Goal: Navigation & Orientation: Find specific page/section

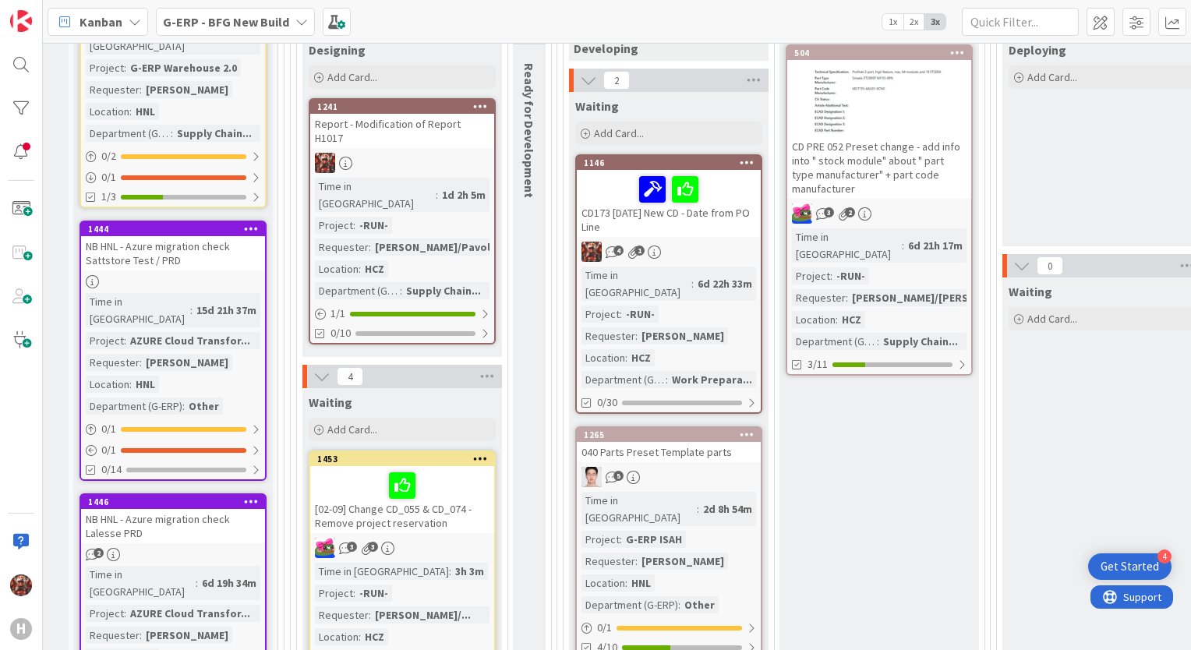
scroll to position [312, 12]
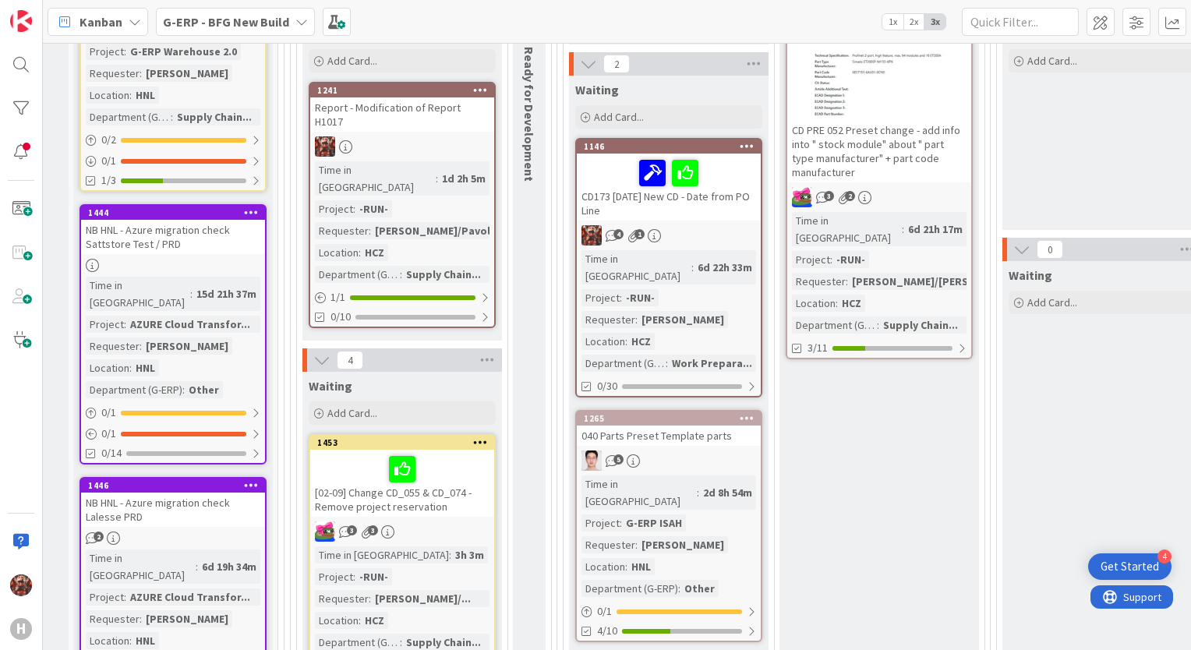
click at [651, 199] on div "CD173 [DATE] New CD - Date from PO Line" at bounding box center [669, 187] width 184 height 67
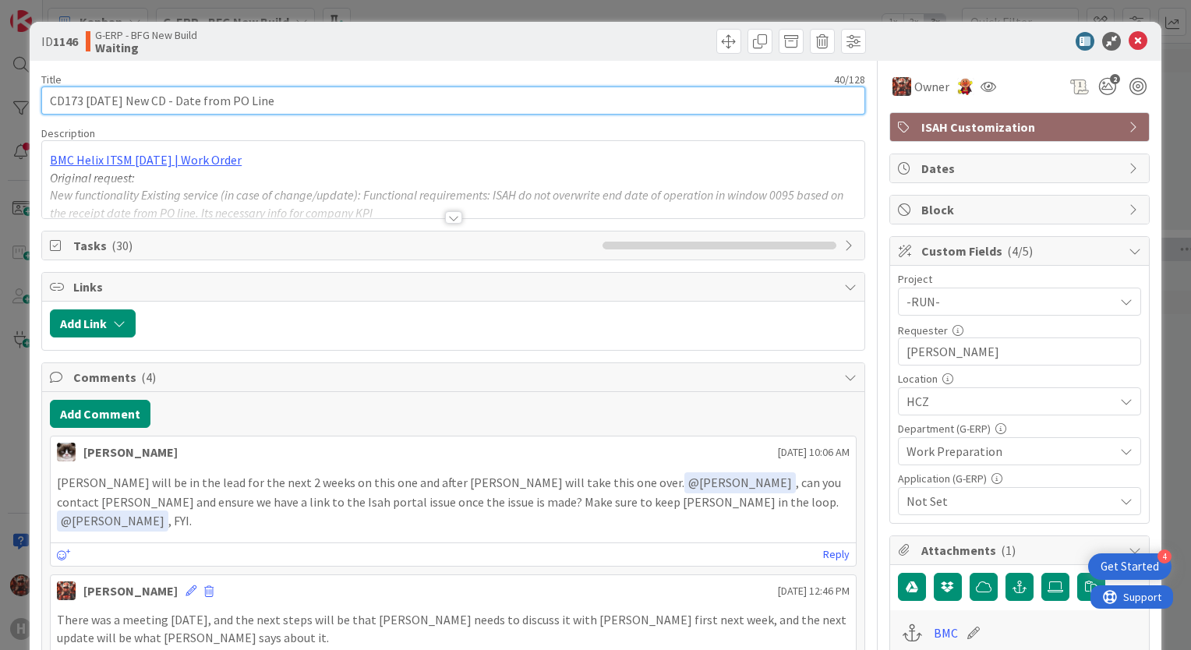
click at [97, 100] on input "CD173 [DATE] New CD - Date from PO Line" at bounding box center [453, 100] width 824 height 28
drag, startPoint x: 128, startPoint y: 95, endPoint x: 90, endPoint y: 101, distance: 37.9
click at [90, 101] on input "CD173 New CD - Date from PO Line" at bounding box center [453, 100] width 824 height 28
type input "CD173 - Date from PO Line"
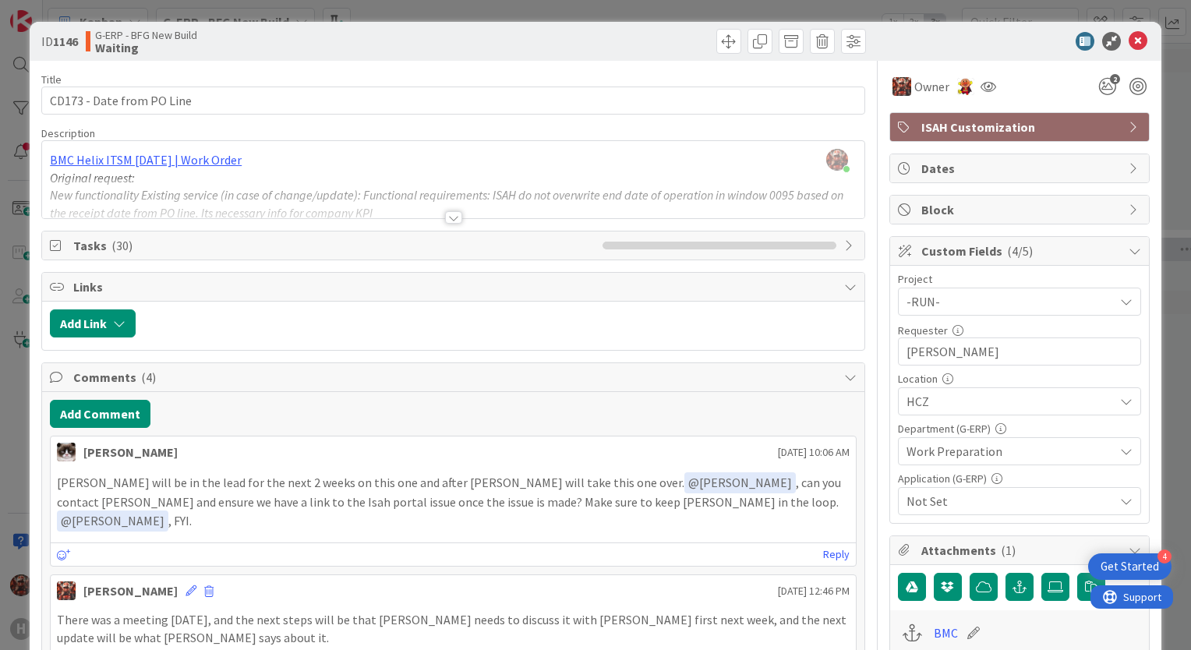
click at [1128, 43] on icon at bounding box center [1137, 41] width 19 height 19
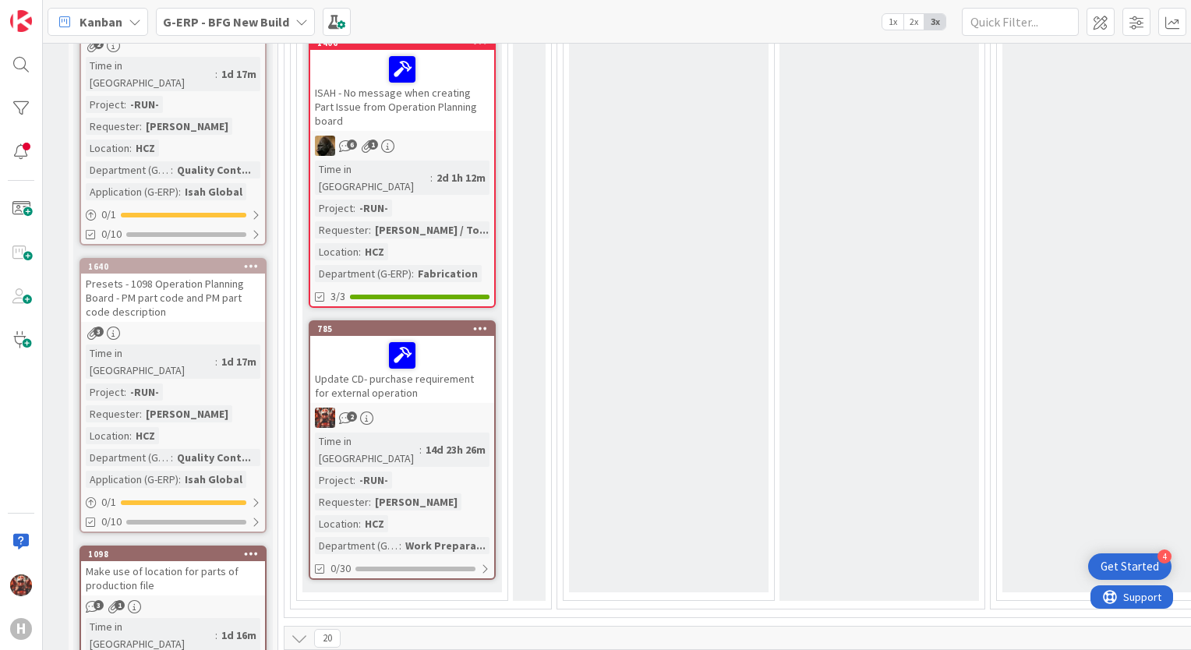
scroll to position [1247, 12]
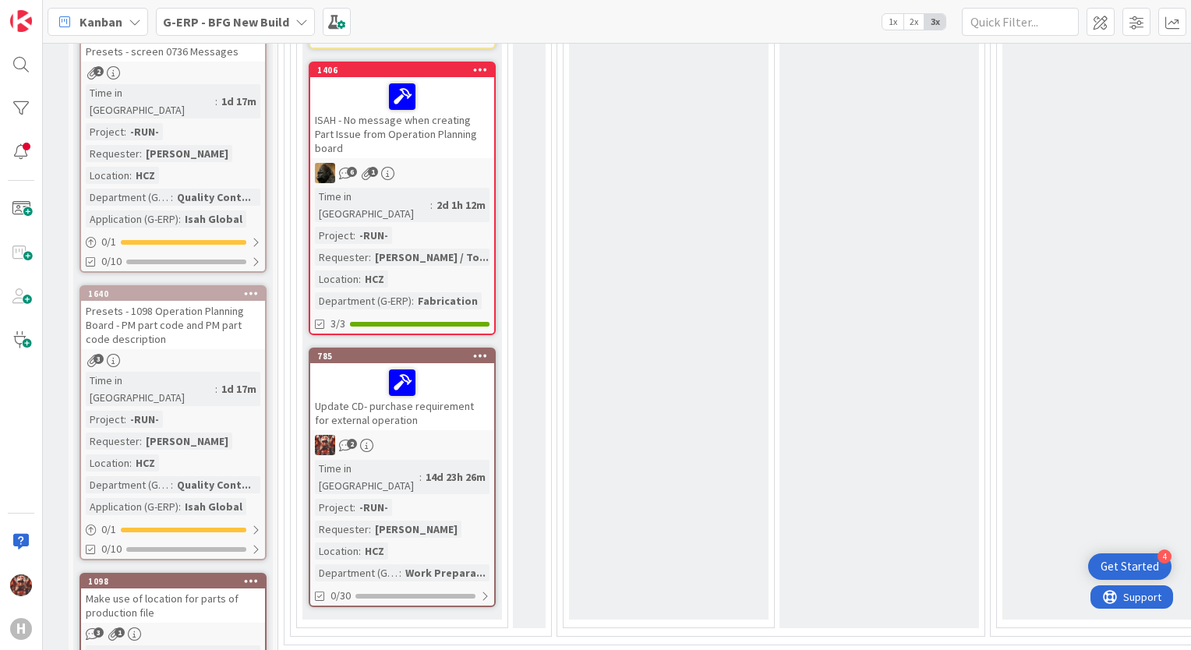
click at [461, 363] on div "Update CD- purchase requirement for external operation" at bounding box center [402, 396] width 184 height 67
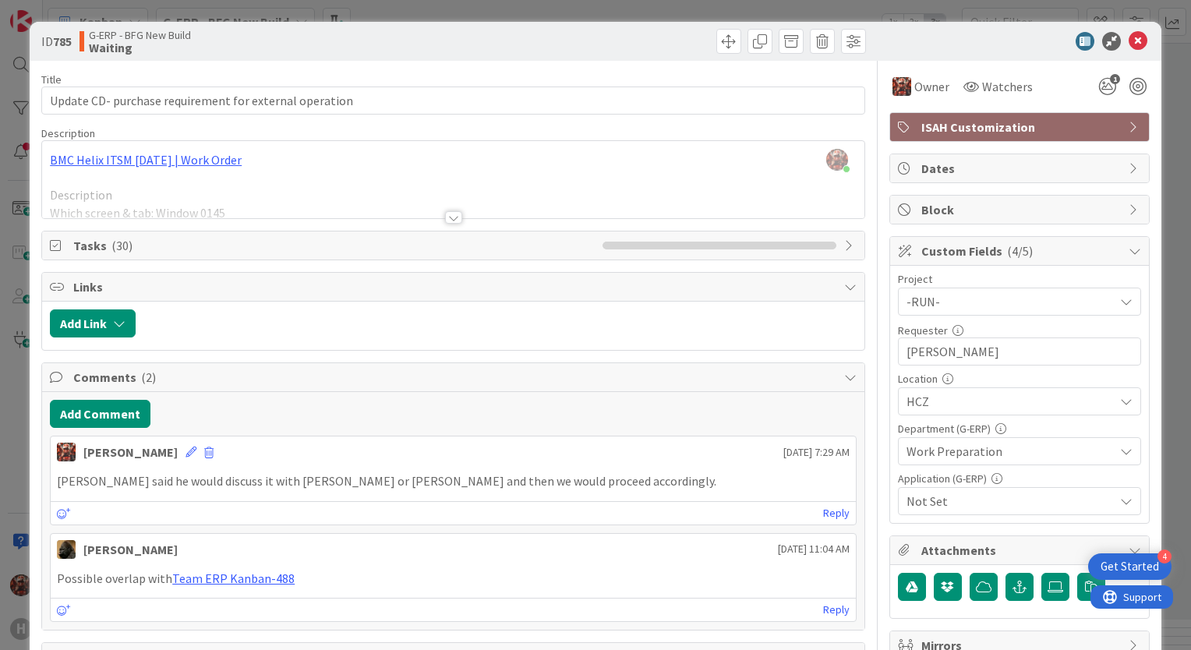
click at [453, 214] on div at bounding box center [453, 217] width 17 height 12
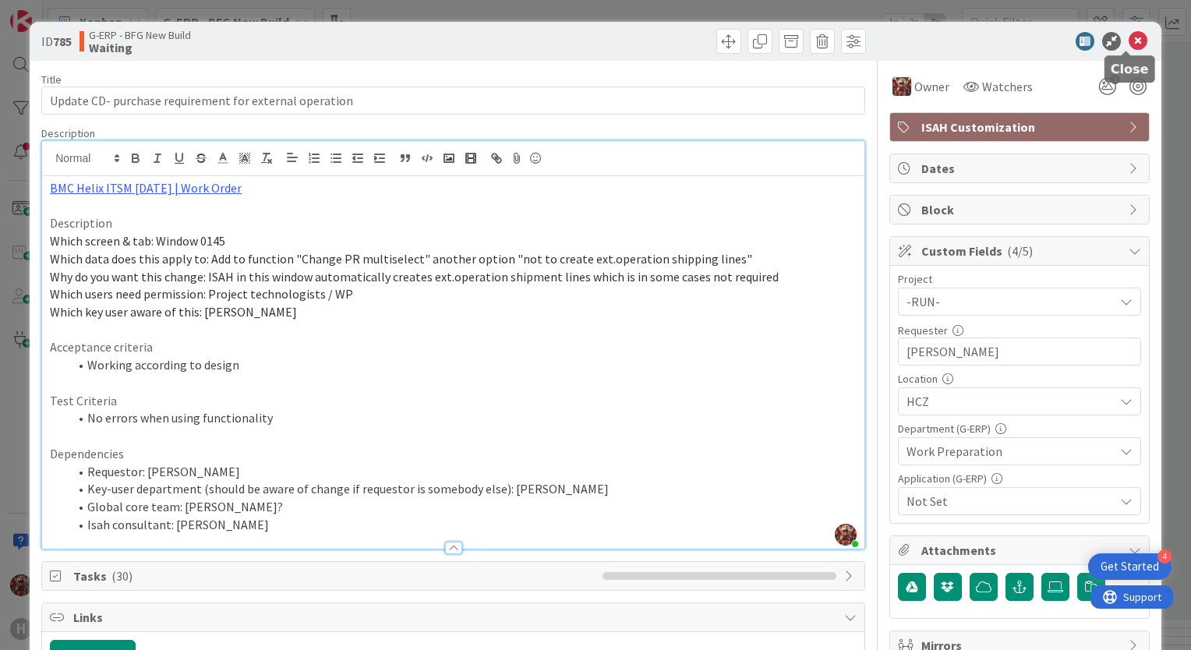
click at [1128, 43] on icon at bounding box center [1137, 41] width 19 height 19
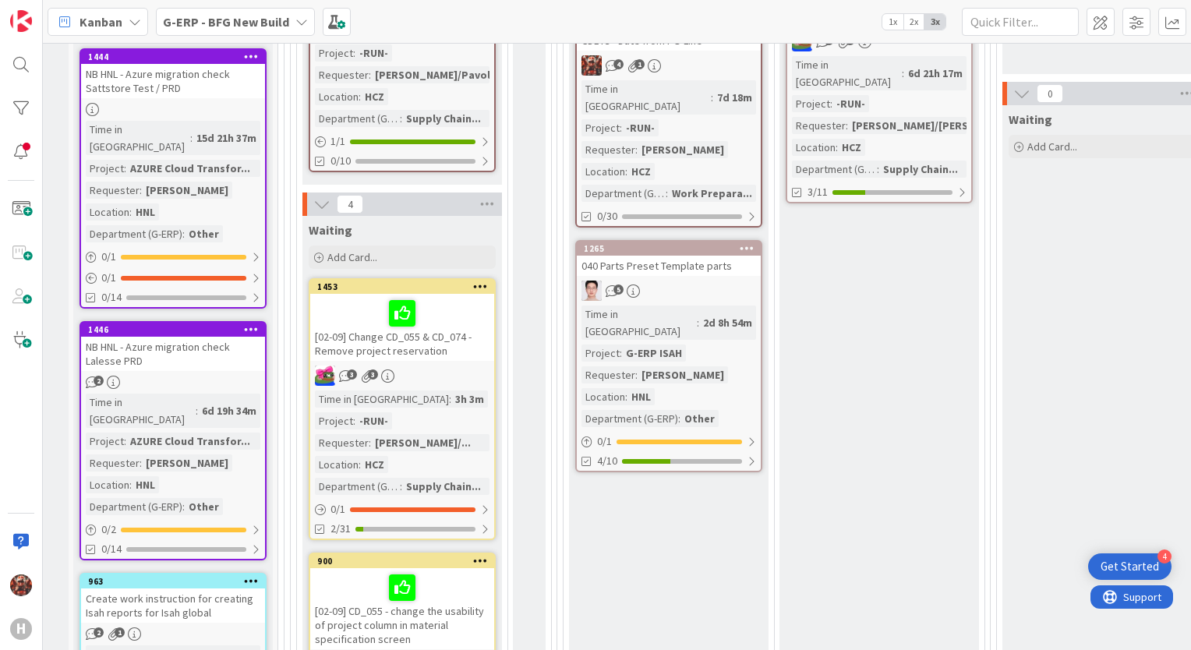
scroll to position [0, 12]
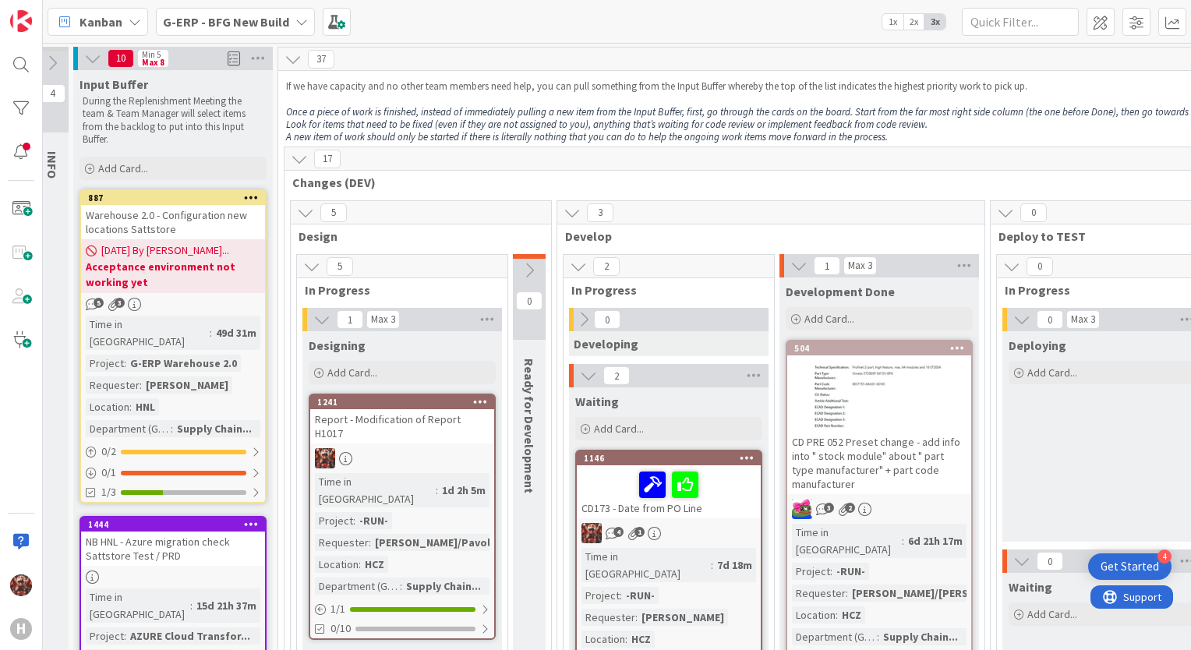
click at [217, 30] on span "G-ERP - BFG New Build" at bounding box center [226, 21] width 126 height 19
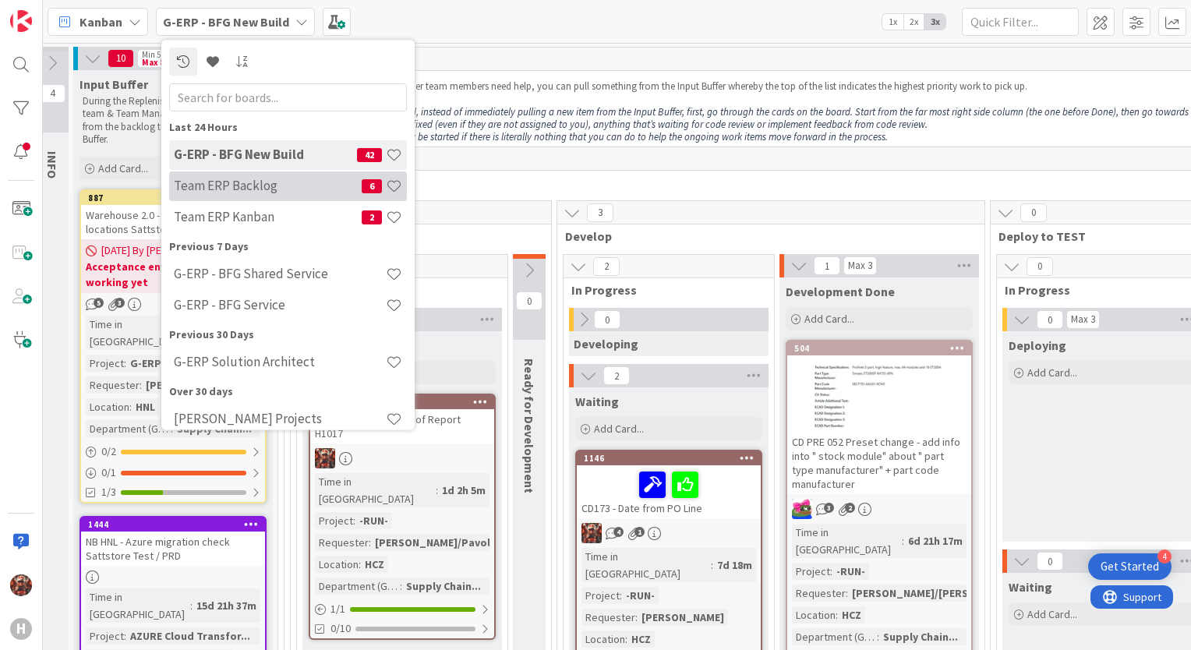
click at [262, 188] on h4 "Team ERP Backlog" at bounding box center [268, 186] width 188 height 16
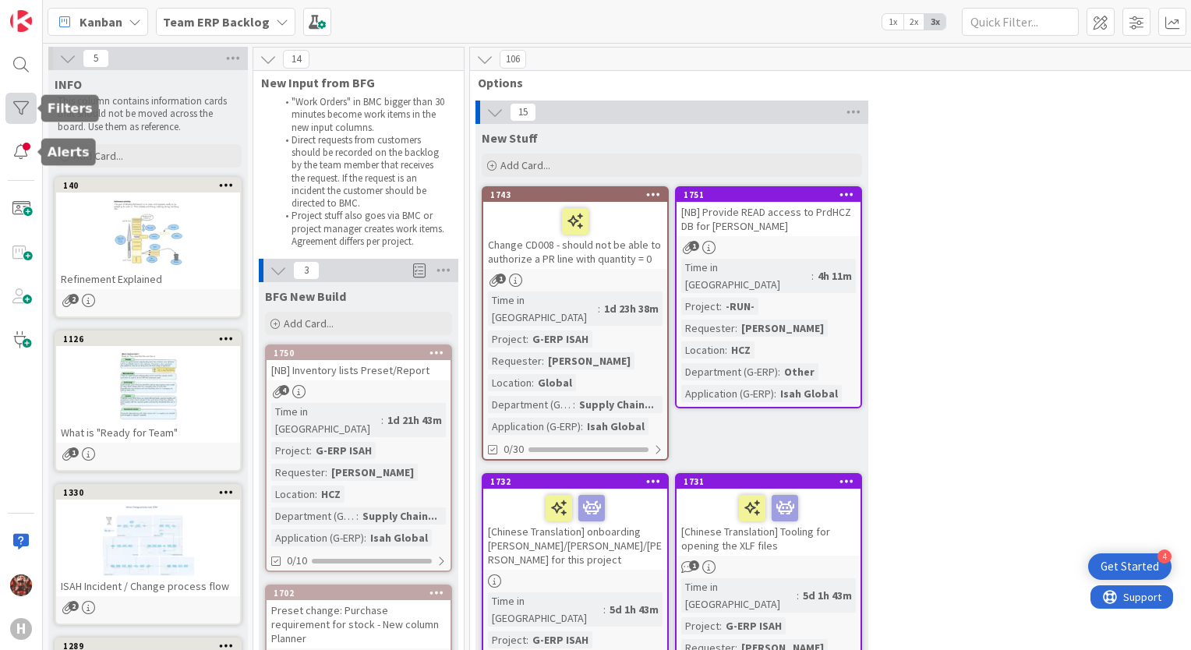
click at [30, 120] on div at bounding box center [20, 108] width 31 height 31
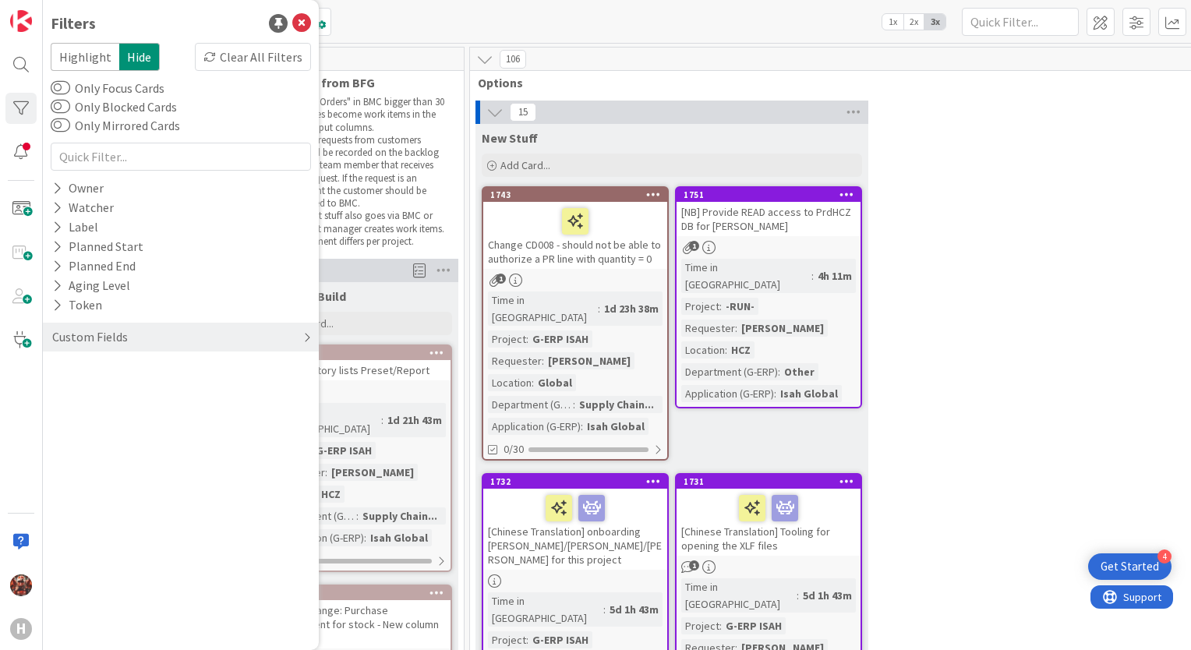
click at [110, 330] on div "Custom Fields" at bounding box center [90, 336] width 79 height 19
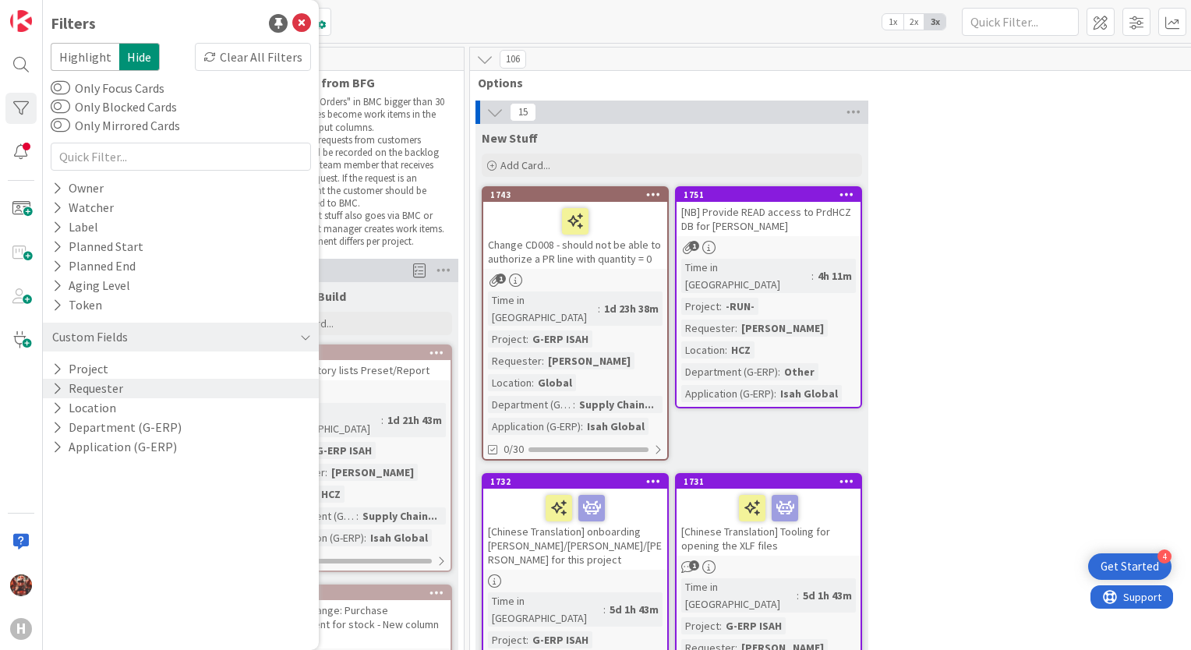
click at [103, 389] on button "Requester" at bounding box center [88, 388] width 74 height 19
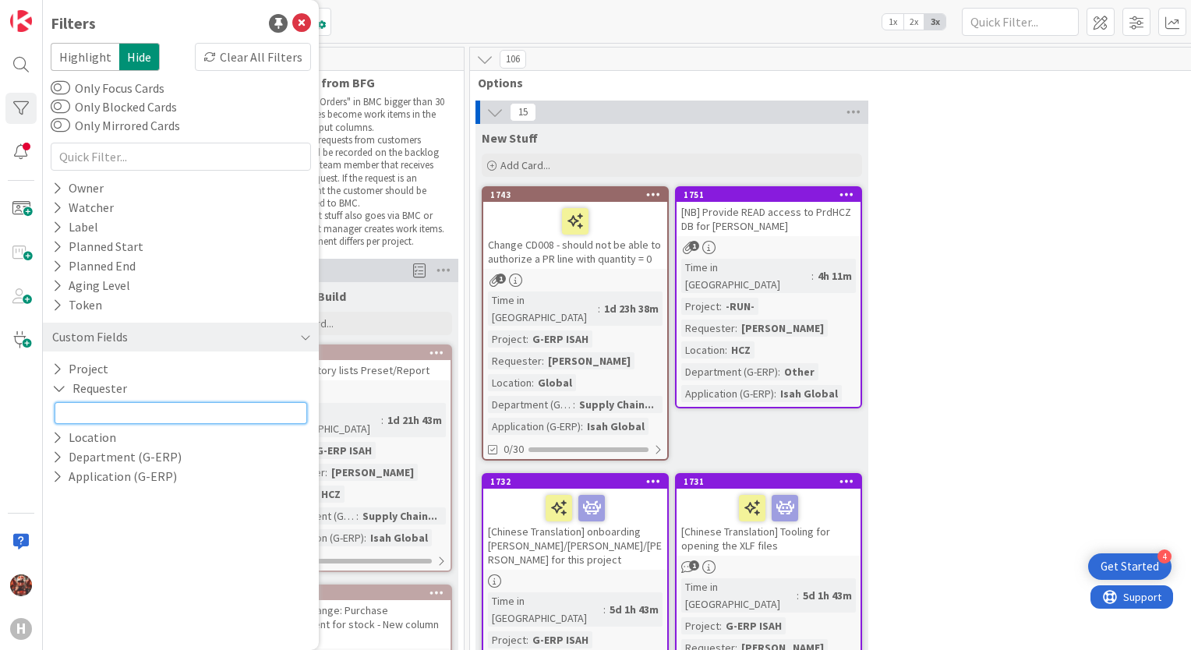
click at [126, 408] on input "text" at bounding box center [181, 413] width 252 height 22
type input "jokay"
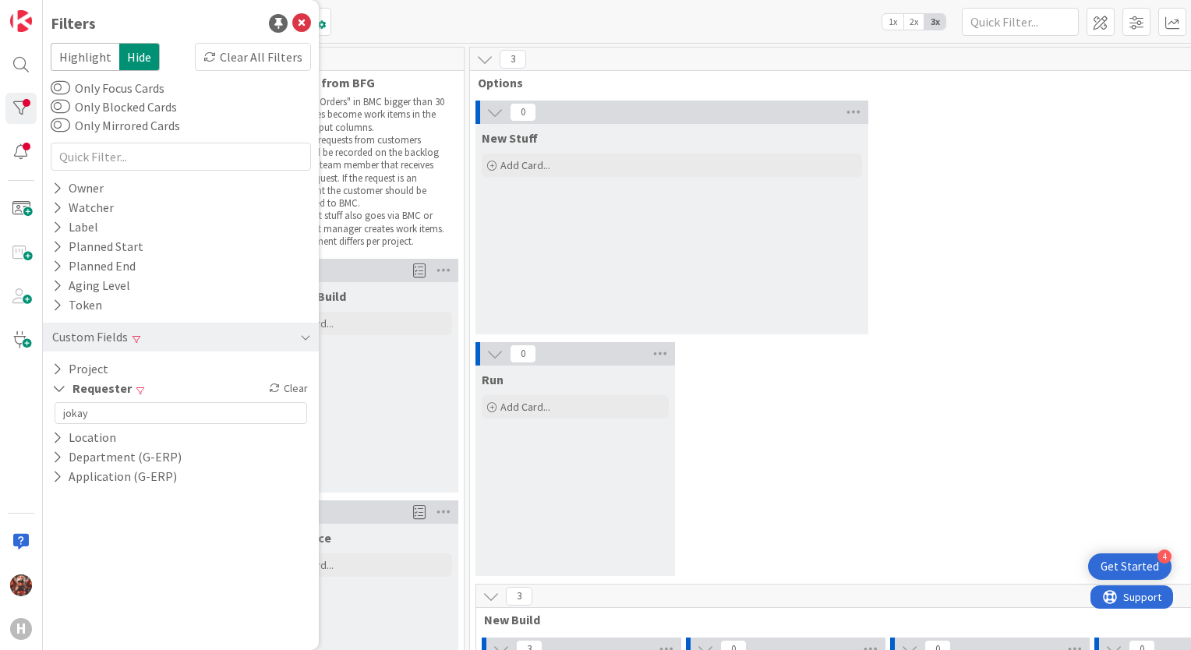
click at [305, 26] on icon at bounding box center [301, 23] width 19 height 19
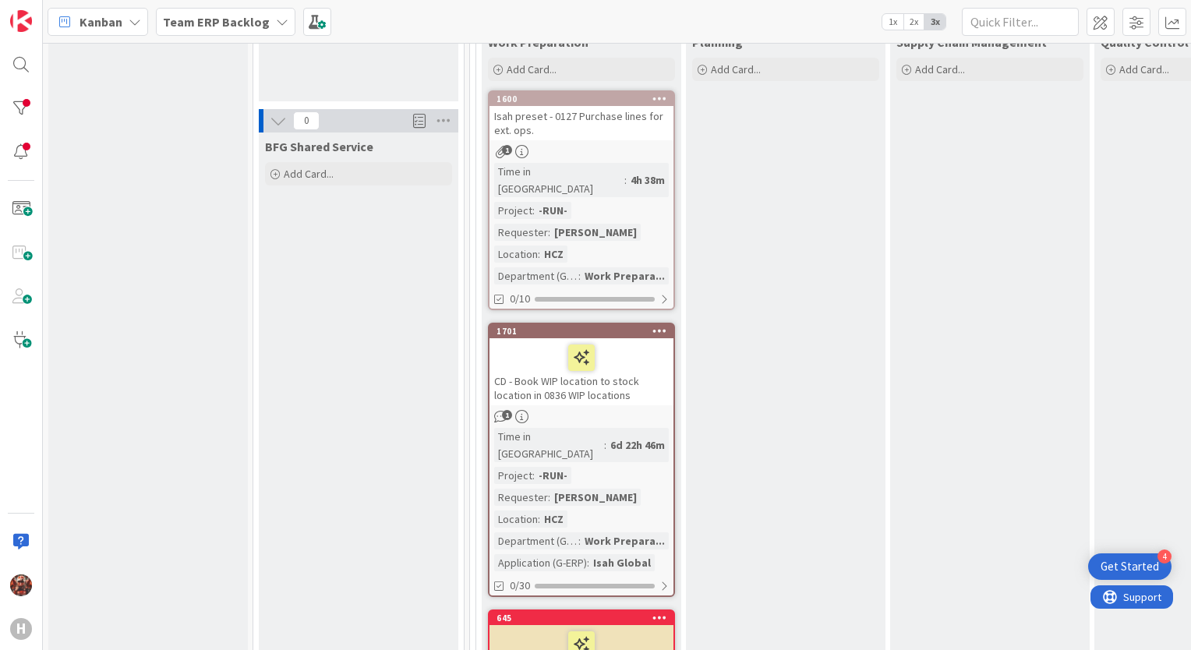
scroll to position [623, 0]
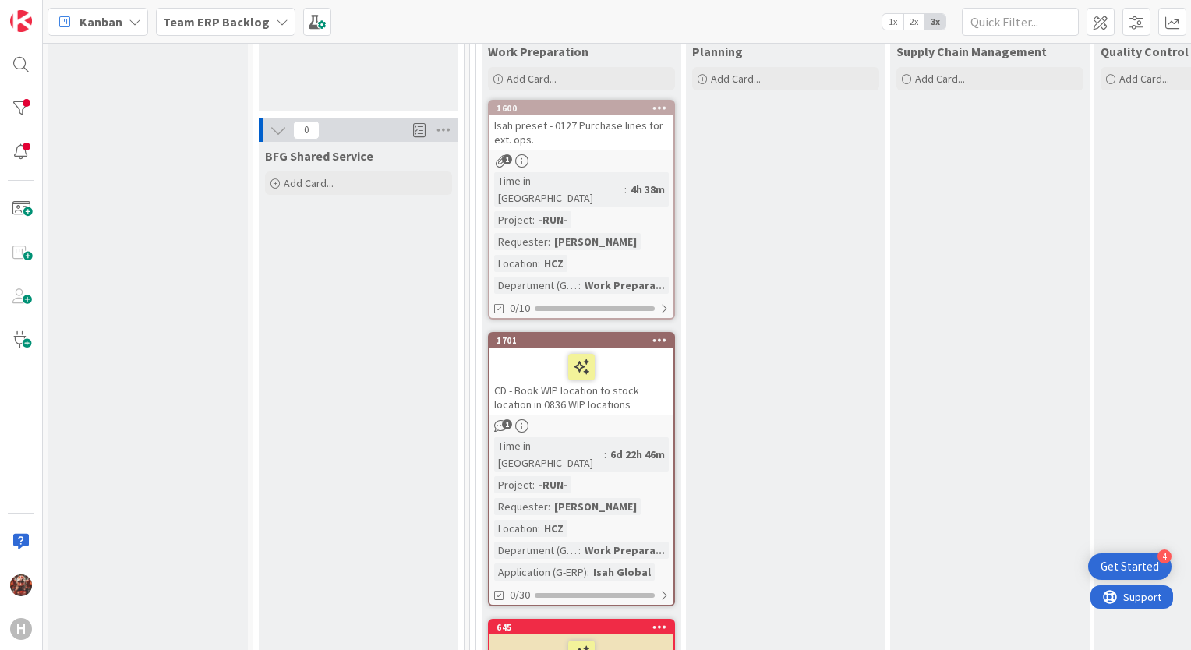
click at [542, 372] on div "CD - Book WIP location to stock location in 0836 WIP locations" at bounding box center [581, 381] width 184 height 67
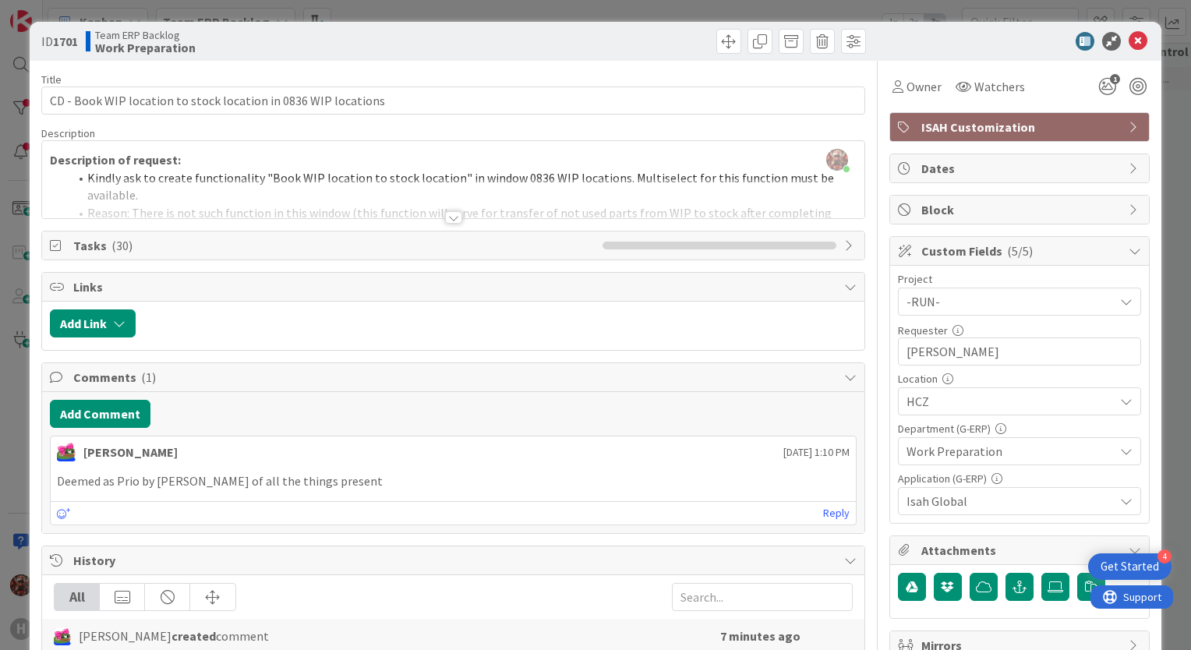
click at [252, 23] on div "ID 1701 Team ERP Backlog Work Preparation" at bounding box center [595, 41] width 1131 height 39
click at [252, 14] on div "ID 1701 Team ERP Backlog Work Preparation Title 62 / 128 CD - Book WIP location…" at bounding box center [595, 325] width 1191 height 650
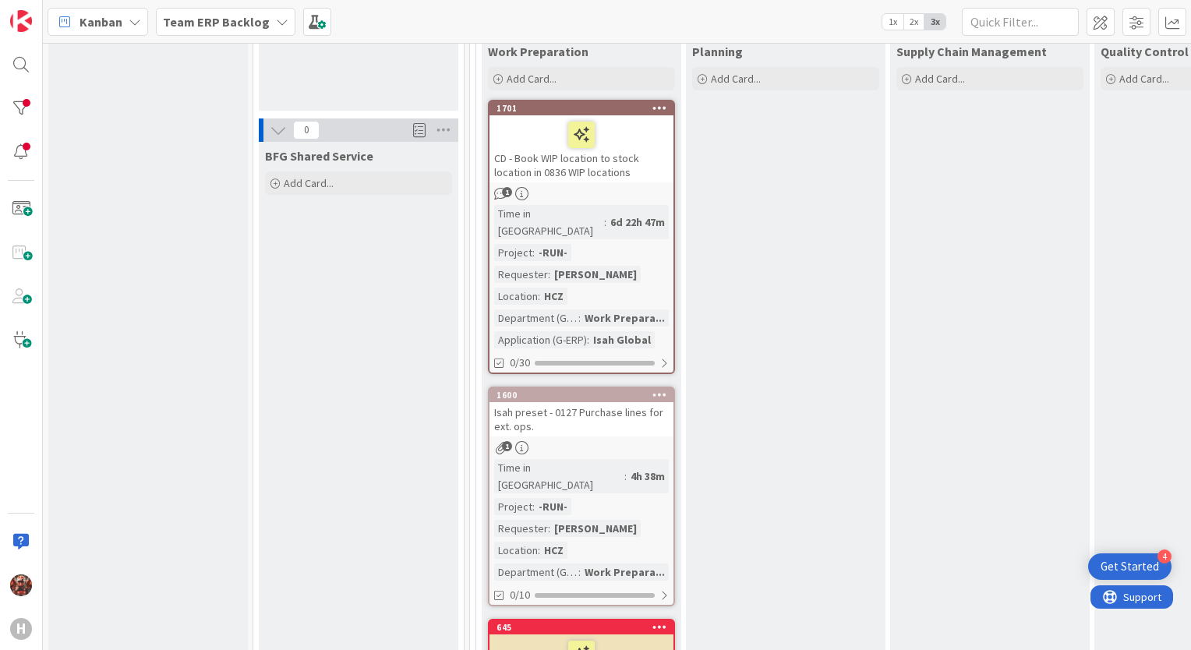
click at [276, 16] on icon at bounding box center [282, 22] width 12 height 12
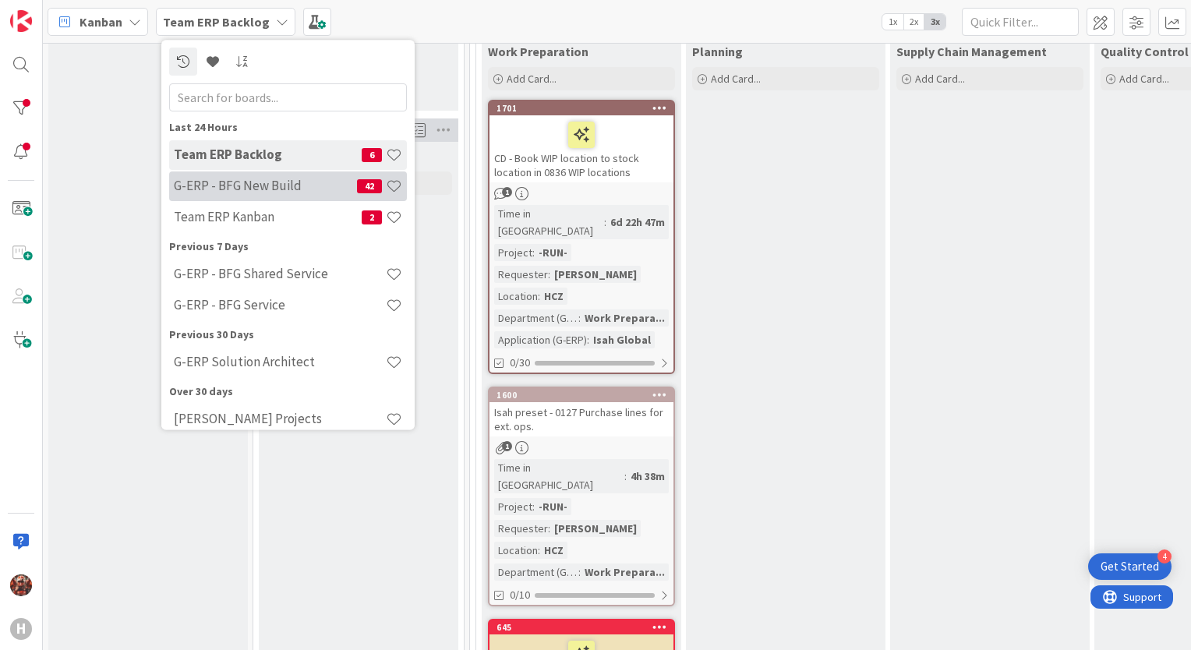
click at [240, 195] on div "G-ERP - BFG New Build 42" at bounding box center [288, 186] width 238 height 30
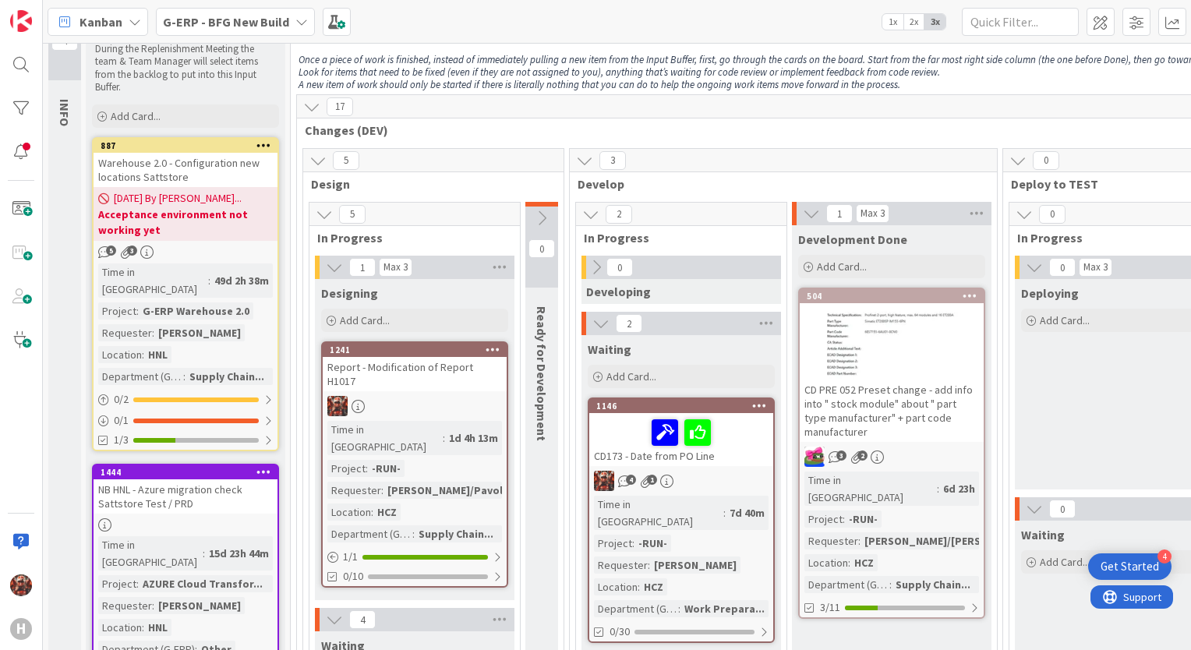
scroll to position [78, 0]
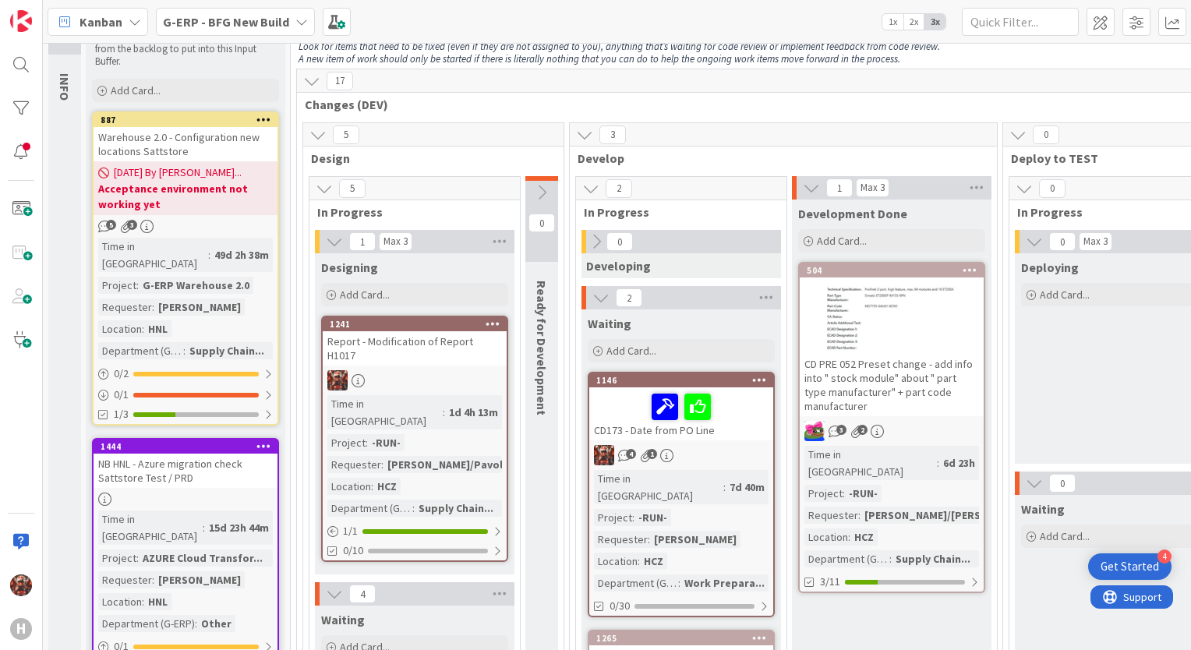
click at [402, 339] on div "Report - Modification of Report H1017" at bounding box center [415, 348] width 184 height 34
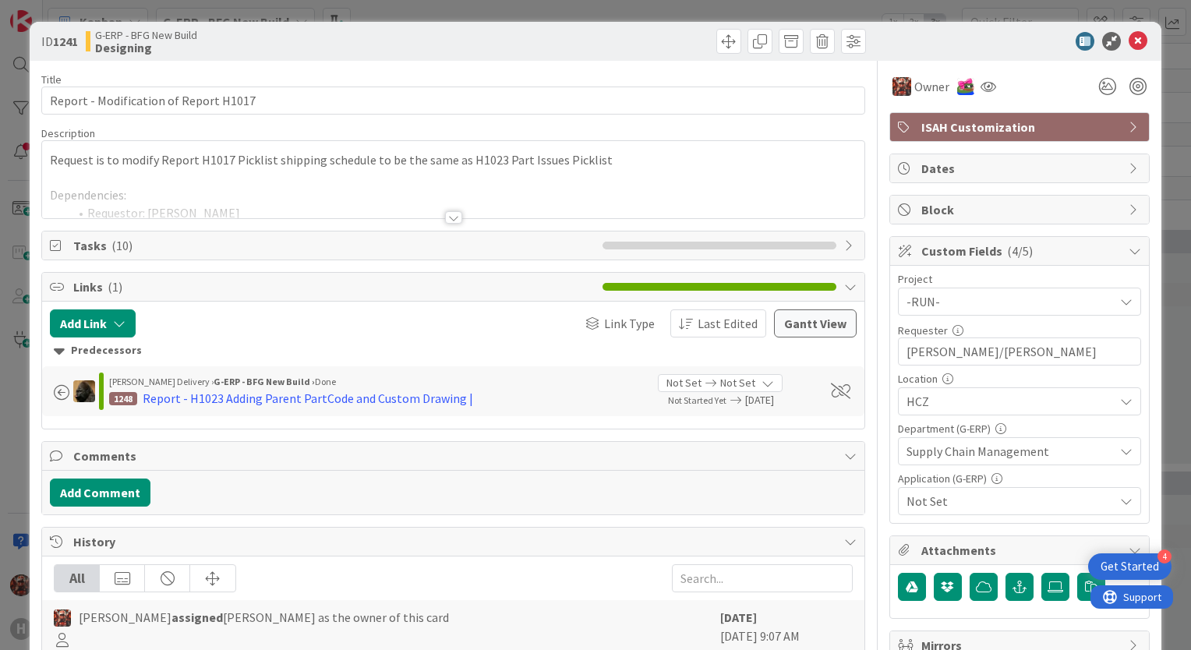
click at [450, 219] on div at bounding box center [453, 217] width 17 height 12
